Goal: Find specific page/section: Find specific page/section

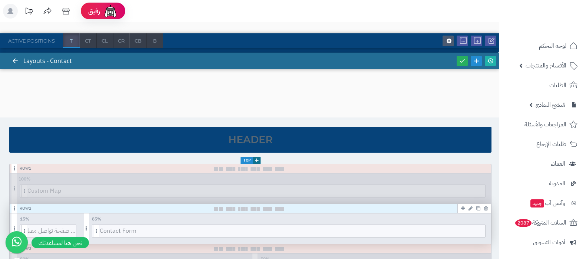
scroll to position [92, 0]
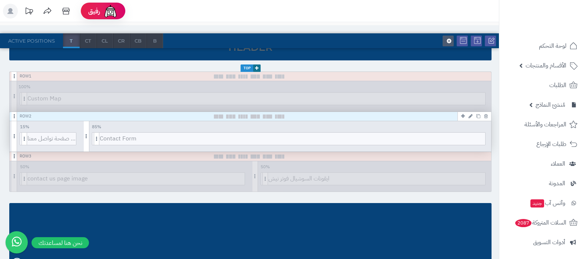
click at [471, 114] on icon at bounding box center [471, 116] width 4 height 5
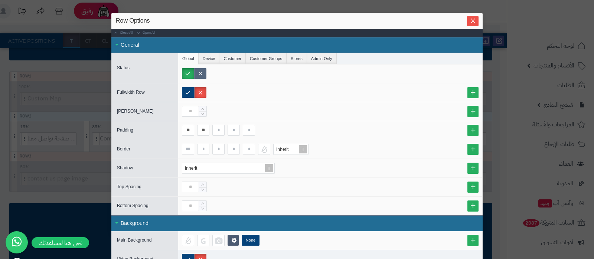
click at [201, 75] on label at bounding box center [200, 73] width 12 height 11
click at [473, 19] on span "Close" at bounding box center [472, 20] width 11 height 6
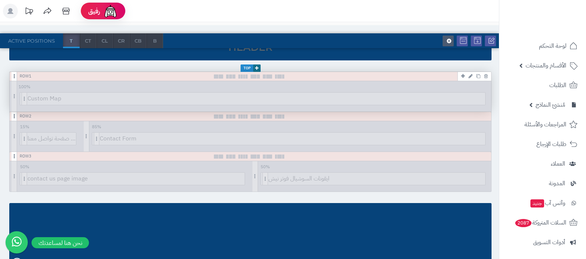
scroll to position [0, 0]
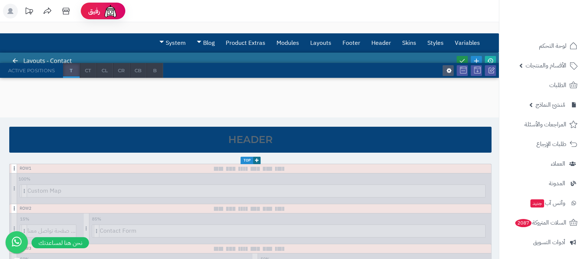
click at [461, 56] on link at bounding box center [462, 61] width 11 height 10
click at [487, 58] on icon at bounding box center [490, 60] width 7 height 7
click at [469, 208] on icon at bounding box center [471, 208] width 4 height 5
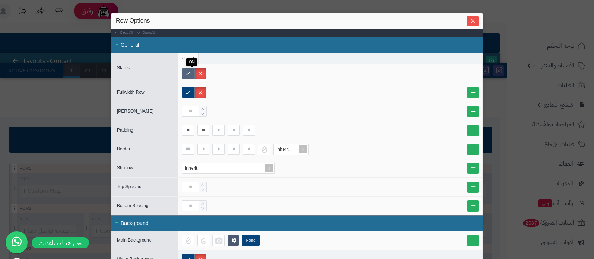
click at [192, 71] on label at bounding box center [188, 73] width 12 height 11
click at [478, 25] on button "Close" at bounding box center [472, 21] width 11 height 10
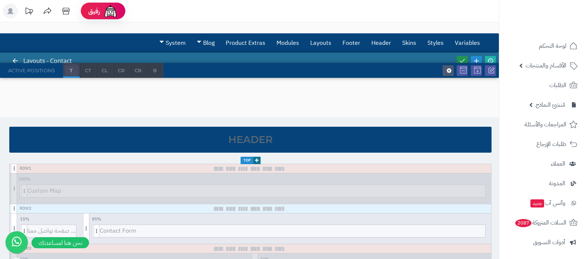
click at [466, 57] on icon at bounding box center [462, 60] width 7 height 7
click at [492, 60] on icon at bounding box center [490, 60] width 7 height 7
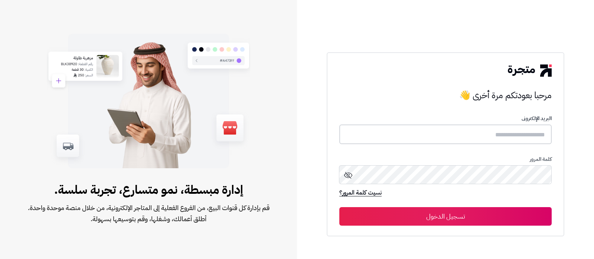
type input "**********"
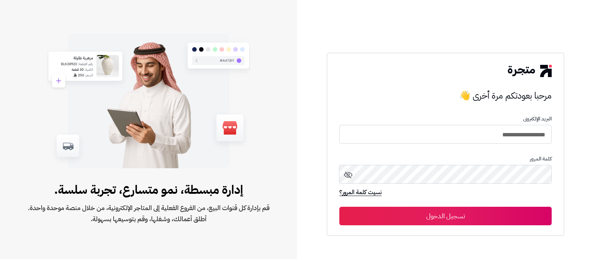
click at [457, 217] on button "تسجيل الدخول" at bounding box center [445, 216] width 212 height 19
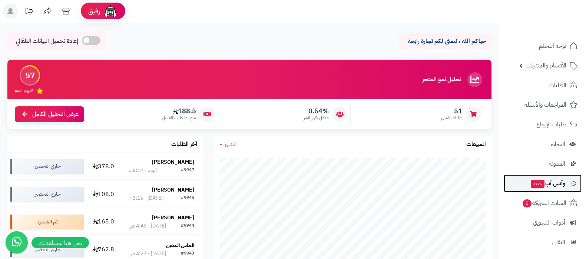
click at [552, 187] on span "وآتس آب جديد" at bounding box center [547, 183] width 35 height 10
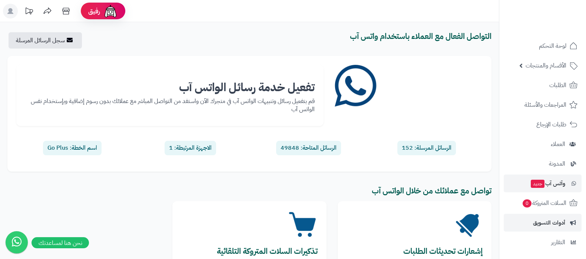
scroll to position [80, 0]
